Goal: Task Accomplishment & Management: Manage account settings

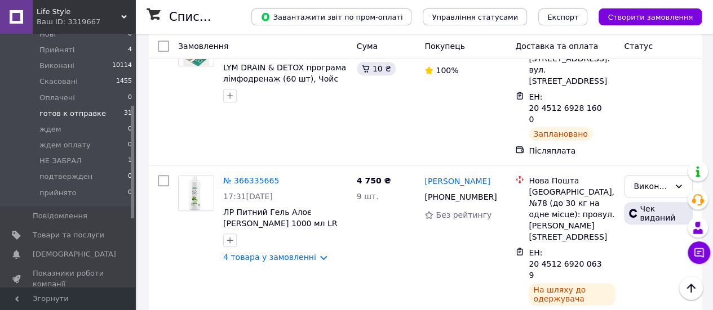
scroll to position [169, 0]
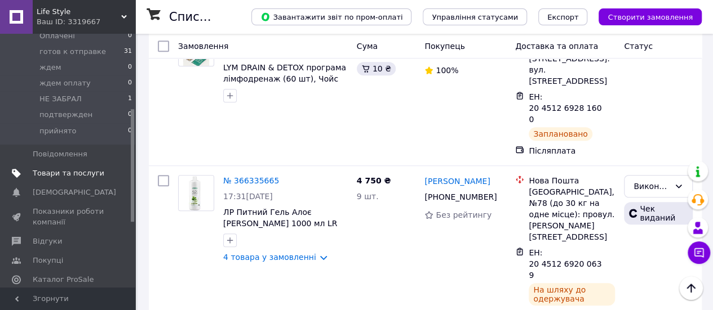
click at [61, 168] on span "Товари та послуги" at bounding box center [69, 173] width 72 height 10
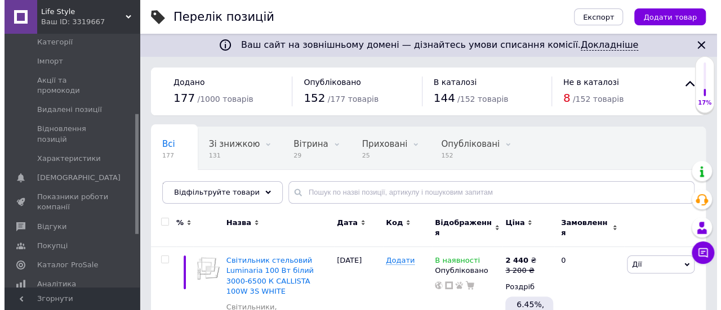
scroll to position [56, 0]
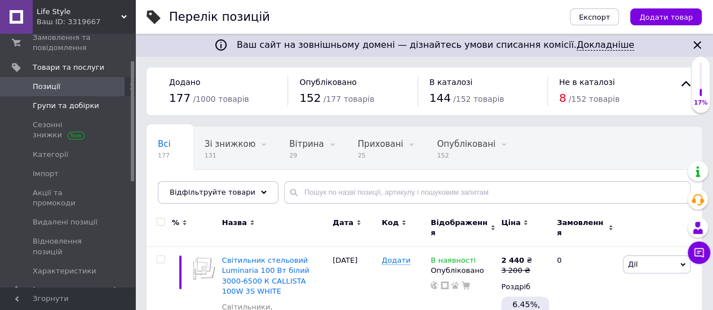
click at [67, 104] on span "Групи та добірки" at bounding box center [66, 106] width 66 height 10
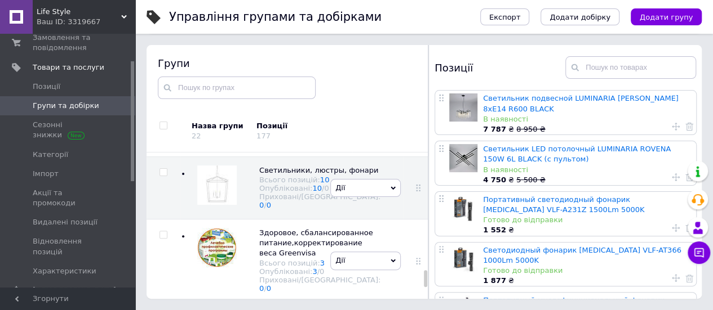
scroll to position [1271, 0]
click at [390, 191] on icon at bounding box center [392, 188] width 5 height 5
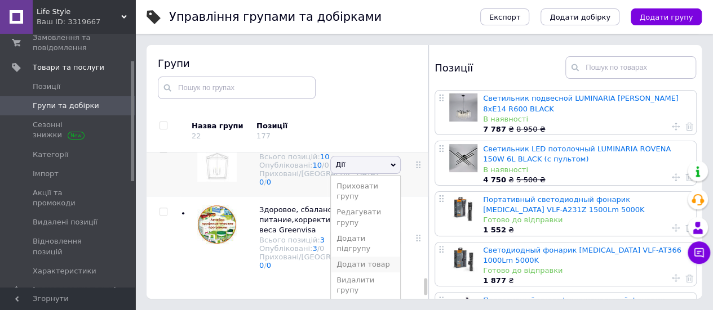
click at [350, 264] on li "Додати товар" at bounding box center [365, 265] width 69 height 16
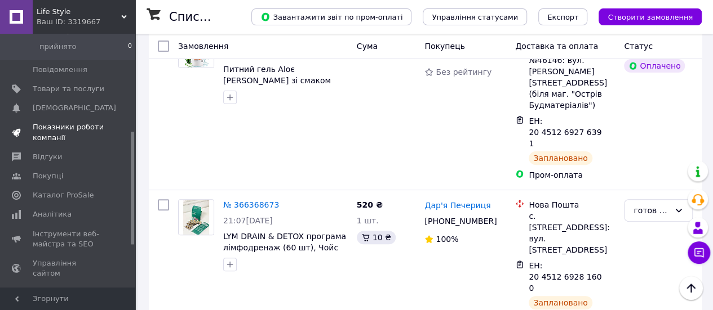
scroll to position [282, 0]
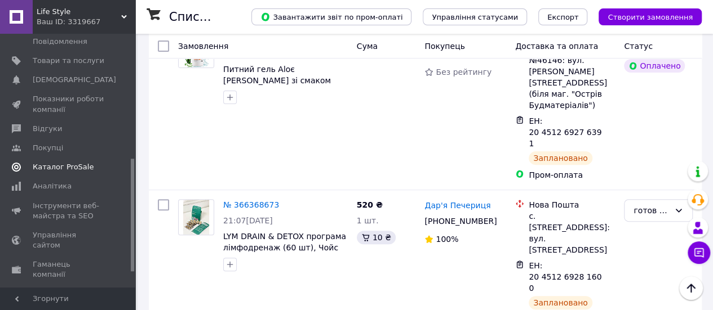
click at [55, 162] on span "Каталог ProSale" at bounding box center [63, 167] width 61 height 10
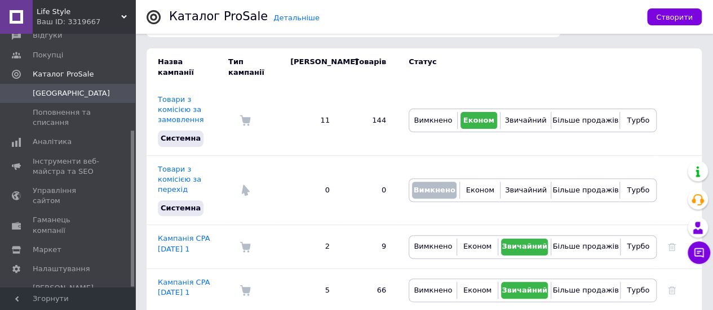
scroll to position [113, 0]
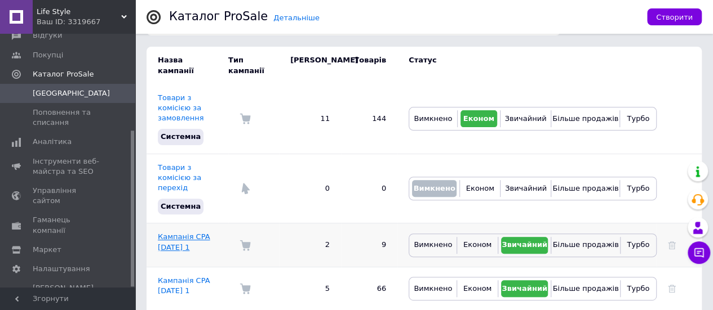
click at [172, 233] on link "Кампанія CPA 08.10.2025 1" at bounding box center [184, 242] width 52 height 19
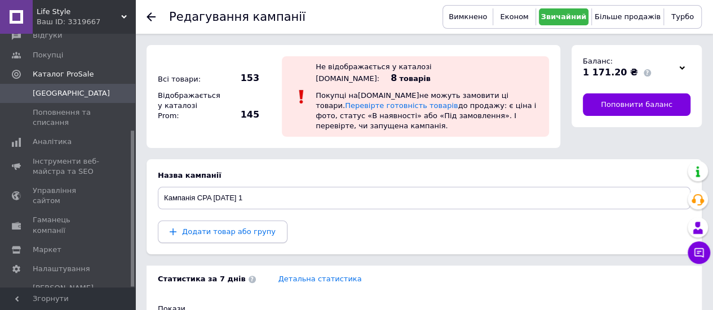
click at [217, 228] on span "Додати товар або групу" at bounding box center [229, 232] width 94 height 8
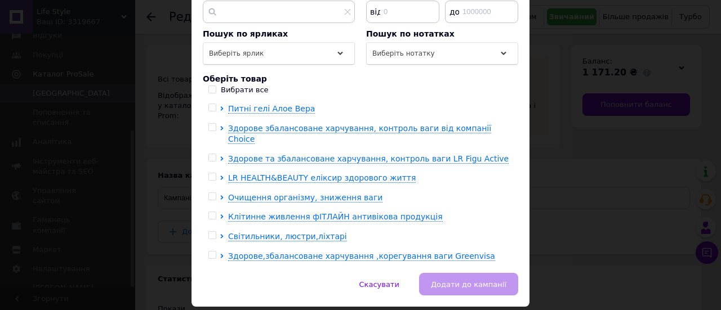
scroll to position [206, 0]
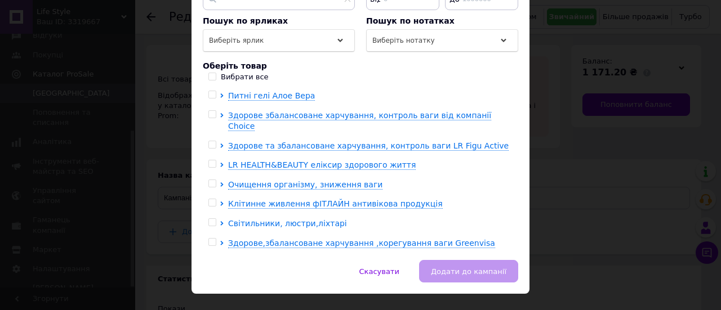
click at [265, 219] on span "Світильники, люстри,ліхтарі" at bounding box center [287, 223] width 119 height 9
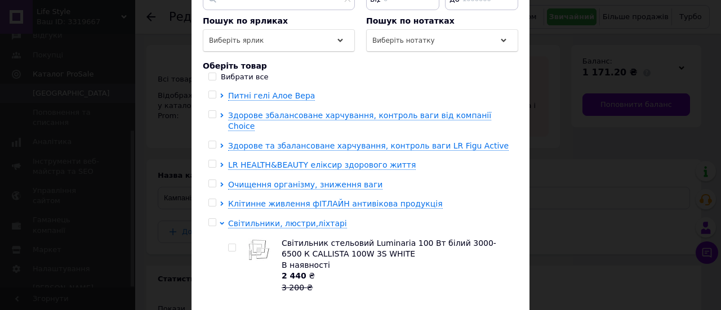
click at [228, 245] on input "checkbox" at bounding box center [231, 248] width 7 height 7
checkbox input "true"
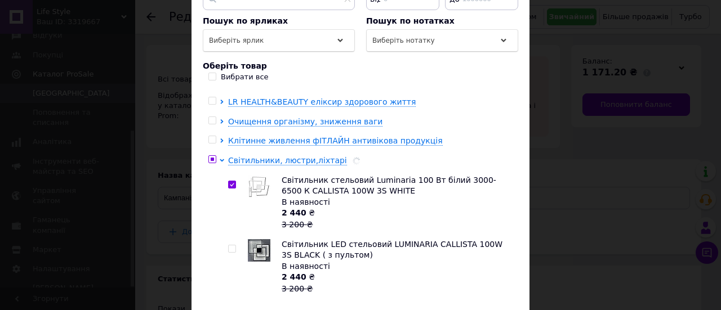
scroll to position [66, 0]
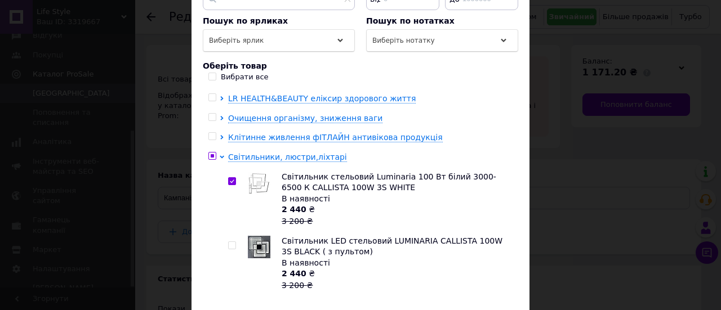
click at [230, 242] on input "checkbox" at bounding box center [231, 245] width 7 height 7
checkbox input "true"
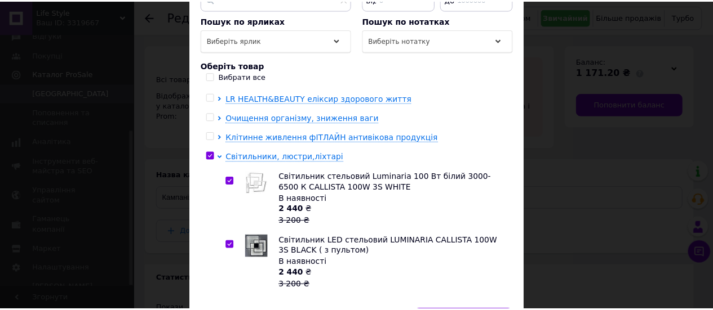
scroll to position [267, 0]
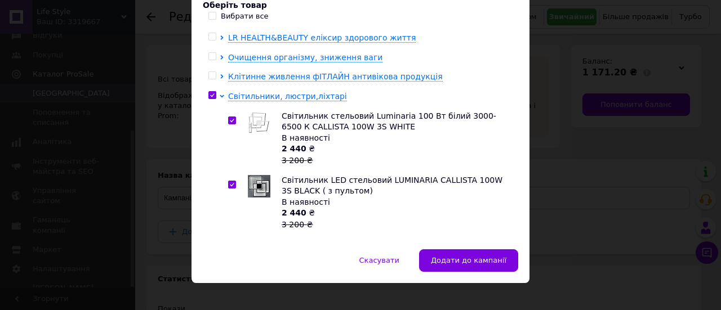
click at [463, 256] on span "Додати до кампанії" at bounding box center [469, 260] width 76 height 8
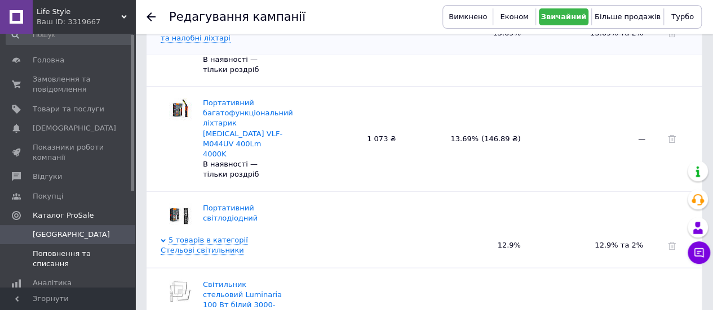
scroll to position [0, 0]
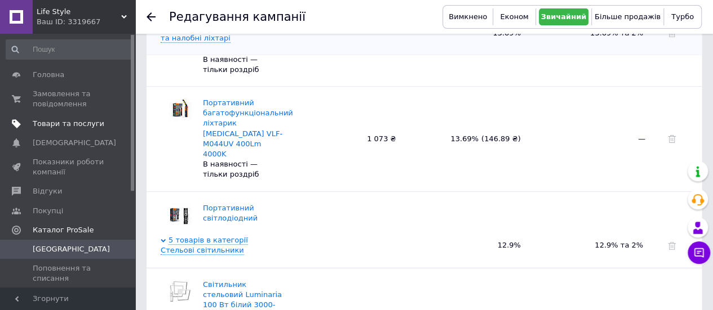
click at [60, 120] on span "Товари та послуги" at bounding box center [69, 124] width 72 height 10
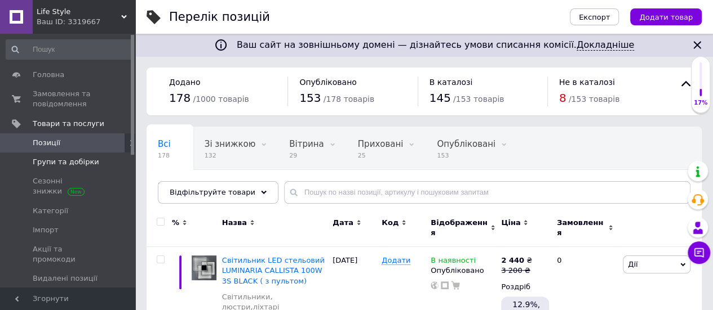
click at [38, 163] on span "Групи та добірки" at bounding box center [66, 162] width 66 height 10
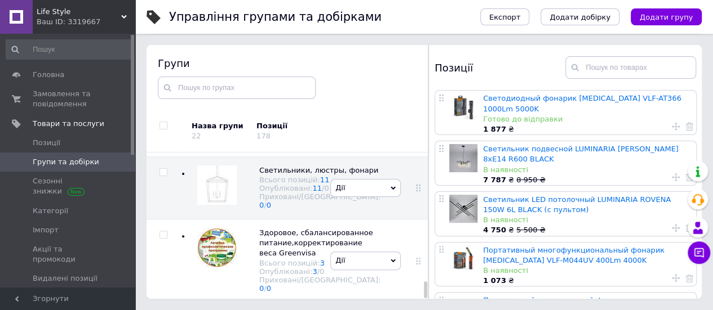
scroll to position [1247, 0]
click at [390, 191] on icon at bounding box center [392, 188] width 5 height 5
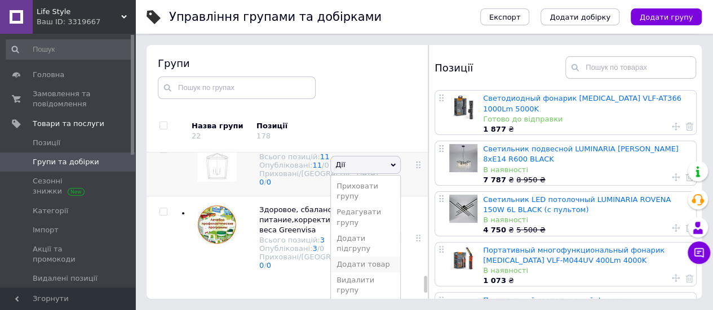
click at [355, 273] on li "Додати товар" at bounding box center [365, 265] width 69 height 16
